Goal: Find specific page/section: Find specific page/section

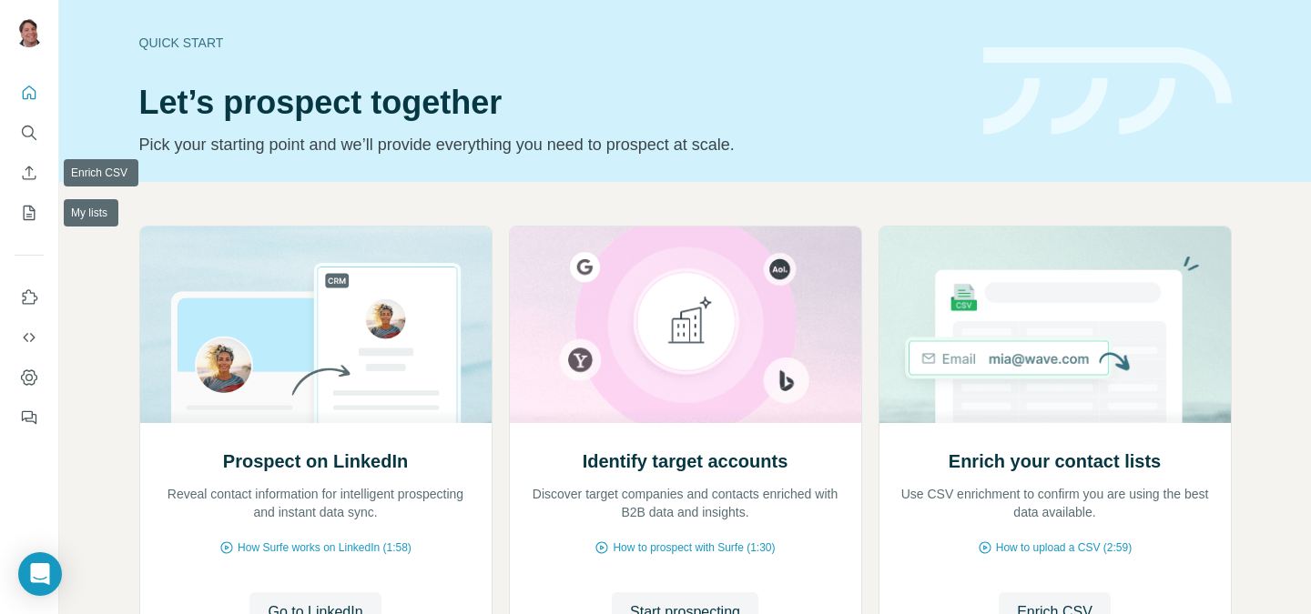
click at [13, 181] on div at bounding box center [29, 250] width 58 height 369
click at [26, 207] on icon "My lists" at bounding box center [29, 213] width 18 height 18
